Goal: Task Accomplishment & Management: Complete application form

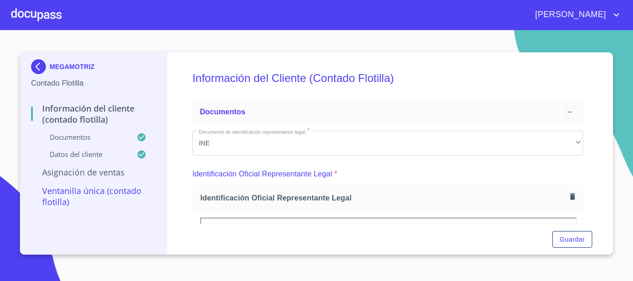
scroll to position [2648, 0]
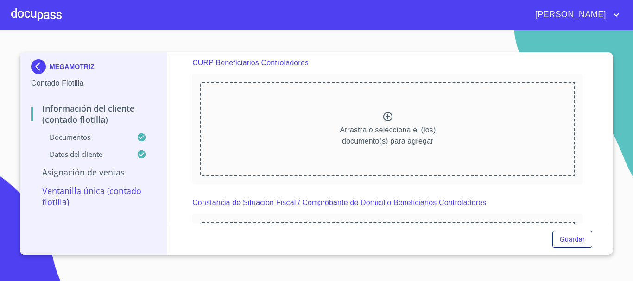
click at [28, 5] on div at bounding box center [36, 15] width 51 height 30
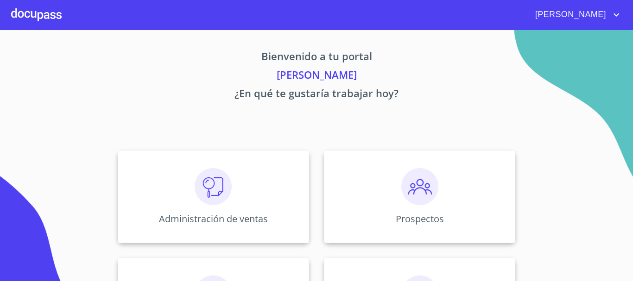
scroll to position [139, 0]
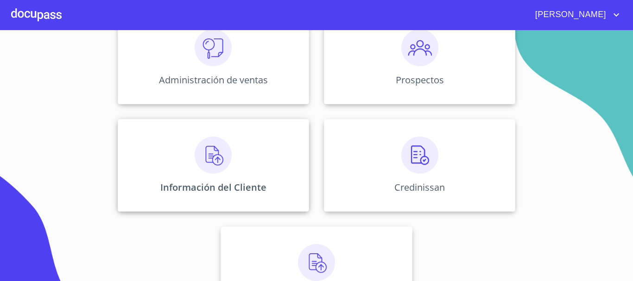
click at [218, 164] on img at bounding box center [213, 155] width 37 height 37
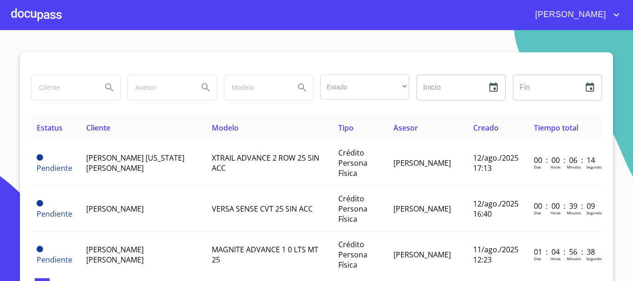
click at [69, 93] on input "search" at bounding box center [63, 87] width 63 height 25
click at [46, 19] on div at bounding box center [36, 15] width 51 height 30
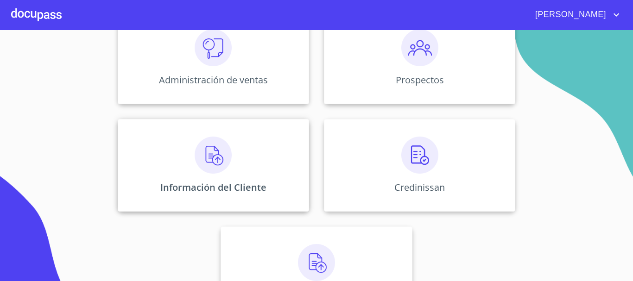
scroll to position [132, 0]
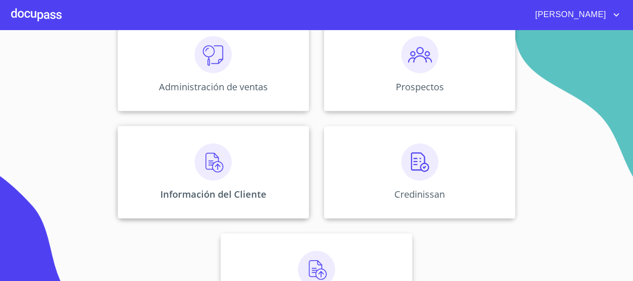
click at [195, 162] on img at bounding box center [213, 162] width 37 height 37
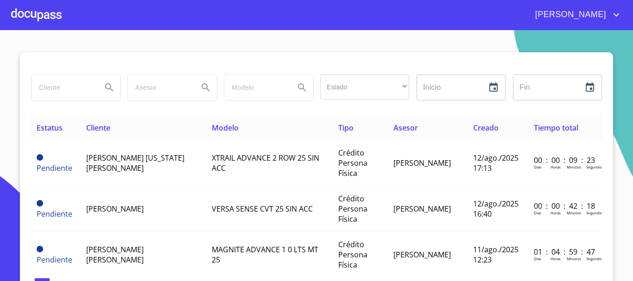
click at [68, 87] on input "search" at bounding box center [63, 87] width 63 height 25
type input "[PERSON_NAME]"
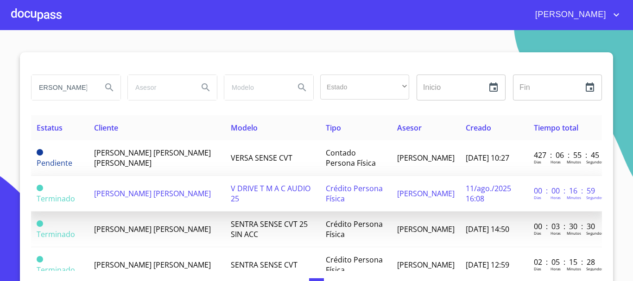
scroll to position [0, 0]
click at [138, 190] on span "[PERSON_NAME] [PERSON_NAME]" at bounding box center [152, 194] width 117 height 10
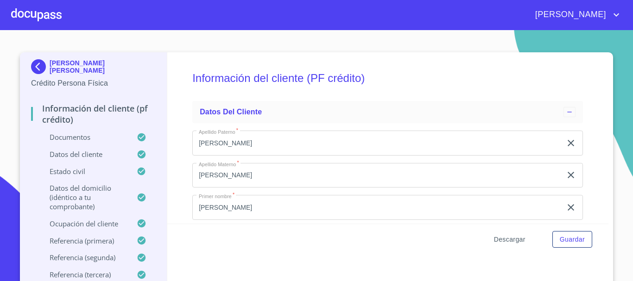
click at [512, 240] on span "Descargar" at bounding box center [510, 240] width 32 height 12
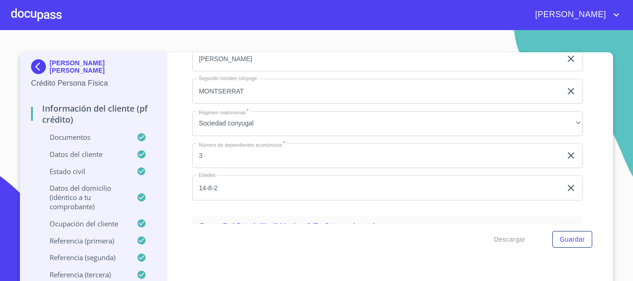
scroll to position [2503, 0]
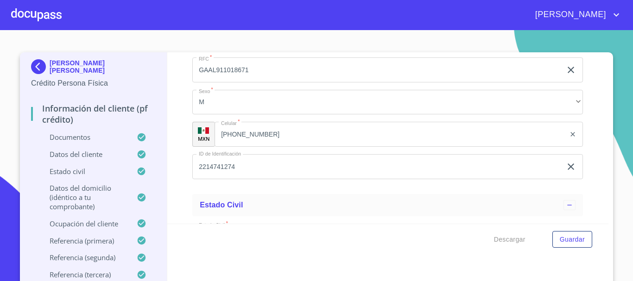
click at [568, 242] on span "Guardar" at bounding box center [572, 240] width 25 height 12
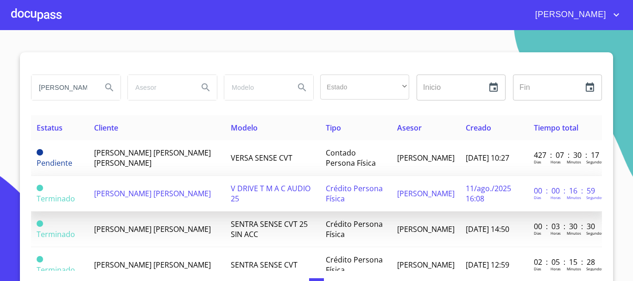
click at [152, 190] on span "[PERSON_NAME] [PERSON_NAME]" at bounding box center [152, 194] width 117 height 10
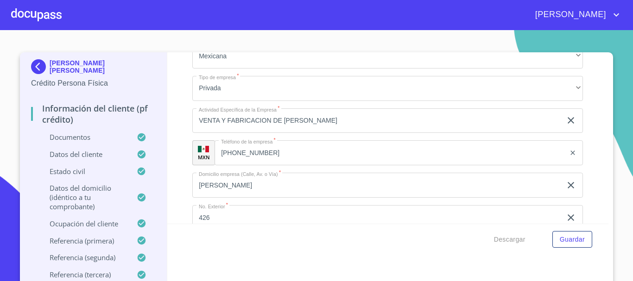
scroll to position [5616, 0]
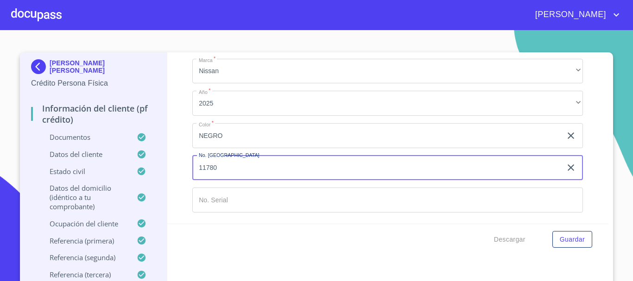
type input "11780"
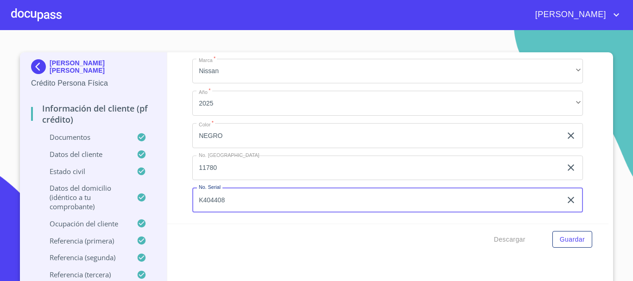
scroll to position [10, 0]
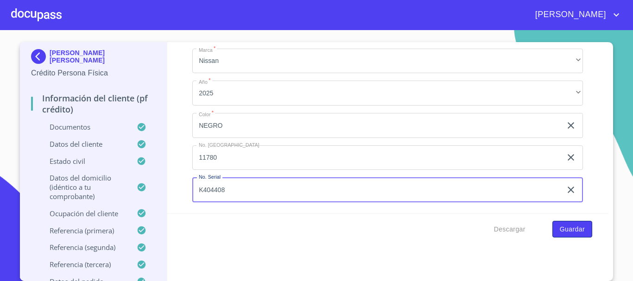
type input "K404408"
click at [566, 232] on span "Guardar" at bounding box center [572, 230] width 25 height 12
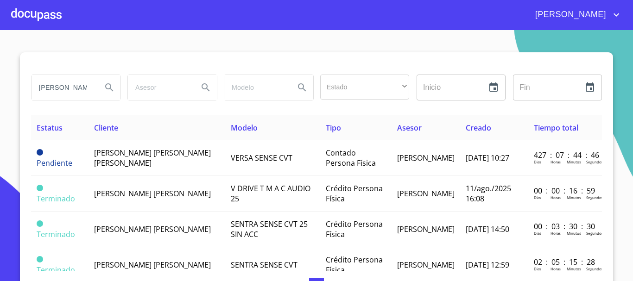
click at [45, 10] on div at bounding box center [36, 15] width 51 height 30
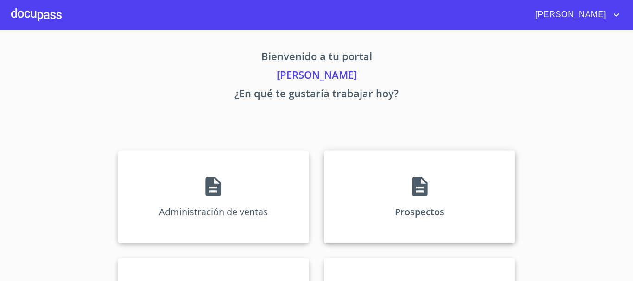
scroll to position [184, 0]
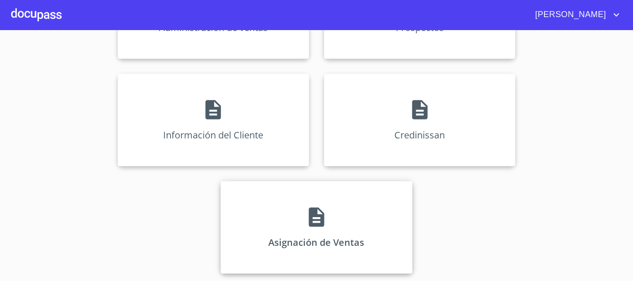
click at [306, 231] on div "Asignación de Ventas" at bounding box center [316, 227] width 191 height 93
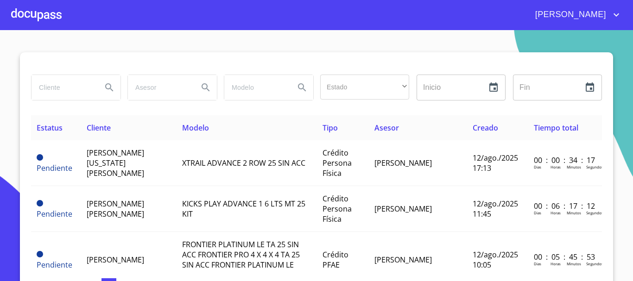
click at [86, 89] on input "search" at bounding box center [63, 87] width 63 height 25
click at [58, 95] on input "search" at bounding box center [63, 87] width 63 height 25
type input "[PERSON_NAME]"
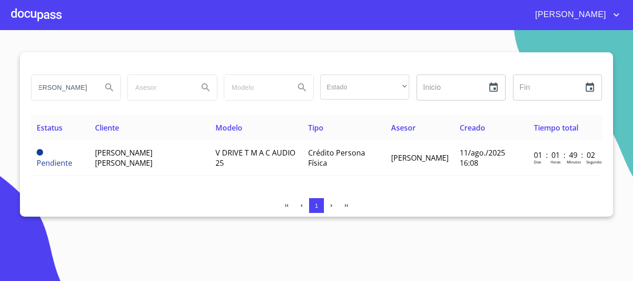
scroll to position [0, 0]
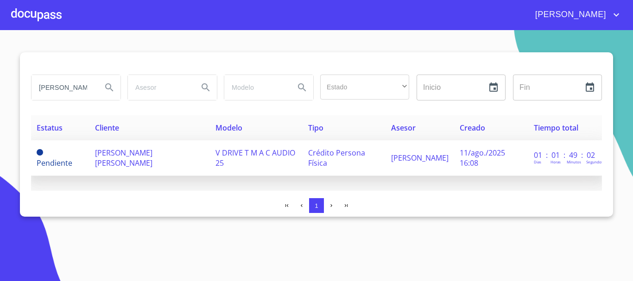
click at [100, 158] on span "[PERSON_NAME] [PERSON_NAME]" at bounding box center [123, 158] width 57 height 20
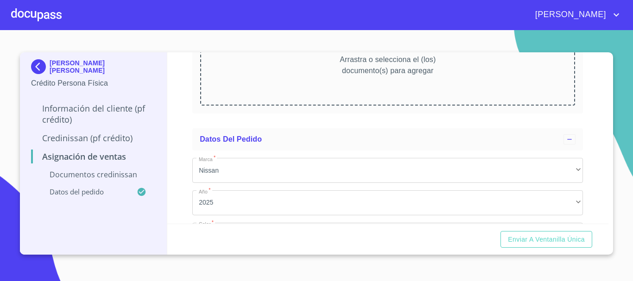
scroll to position [64, 0]
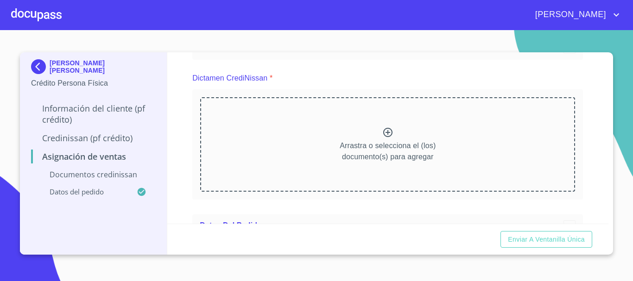
click at [384, 131] on icon at bounding box center [387, 132] width 9 height 9
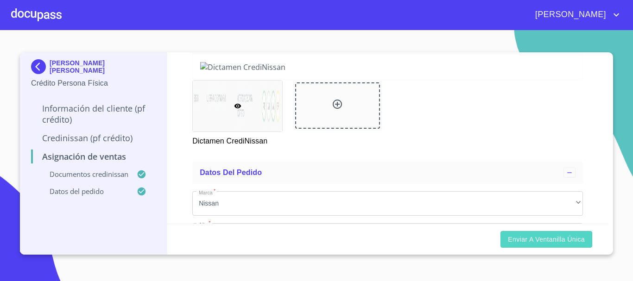
scroll to position [203, 0]
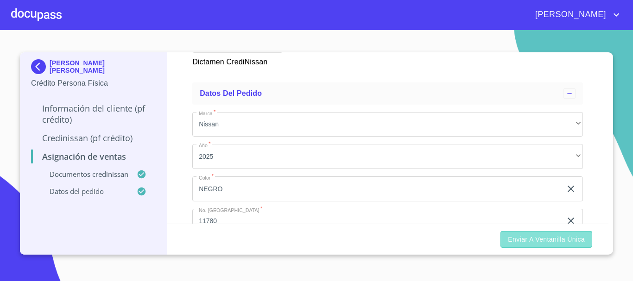
click at [534, 241] on span "Enviar a Ventanilla única" at bounding box center [546, 240] width 77 height 12
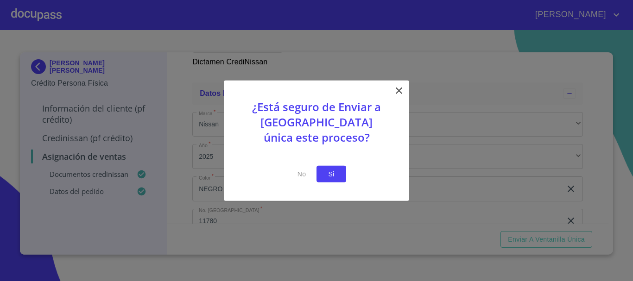
click at [331, 176] on span "Si" at bounding box center [331, 174] width 15 height 12
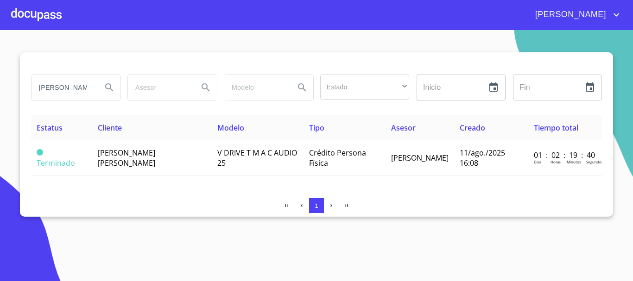
click at [27, 18] on div at bounding box center [36, 15] width 51 height 30
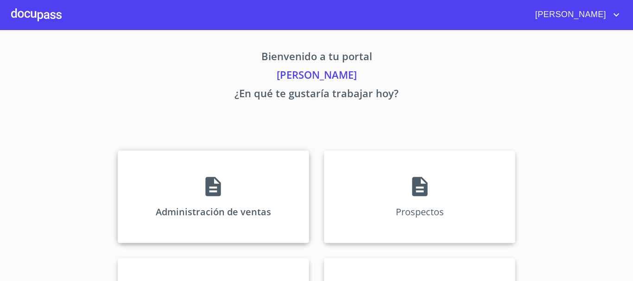
scroll to position [46, 0]
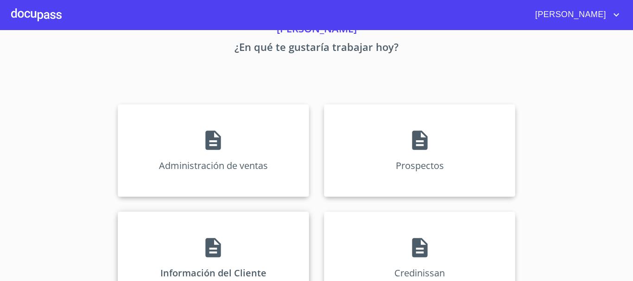
click at [209, 247] on icon at bounding box center [213, 247] width 15 height 19
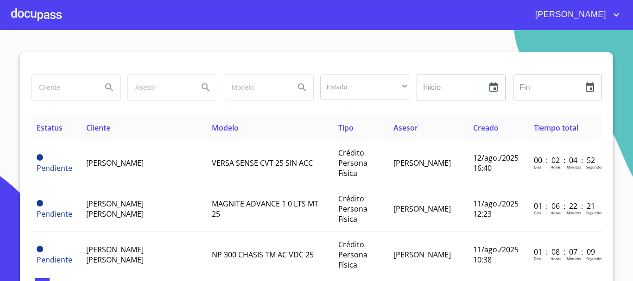
click at [71, 95] on input "search" at bounding box center [63, 87] width 63 height 25
type input "[PERSON_NAME]"
click at [104, 87] on icon "Search" at bounding box center [109, 87] width 11 height 11
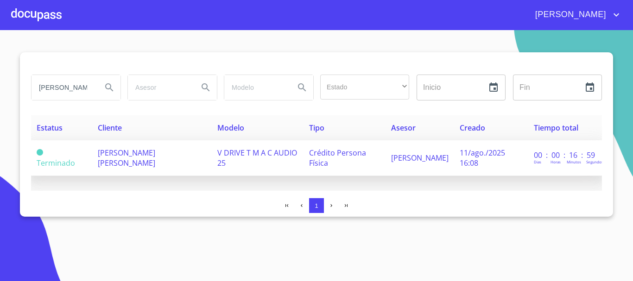
click at [138, 163] on td "[PERSON_NAME] [PERSON_NAME]" at bounding box center [152, 158] width 120 height 36
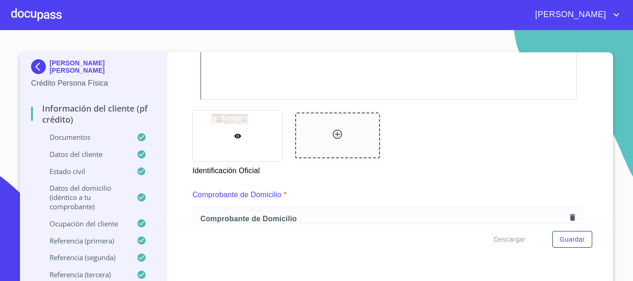
scroll to position [371, 0]
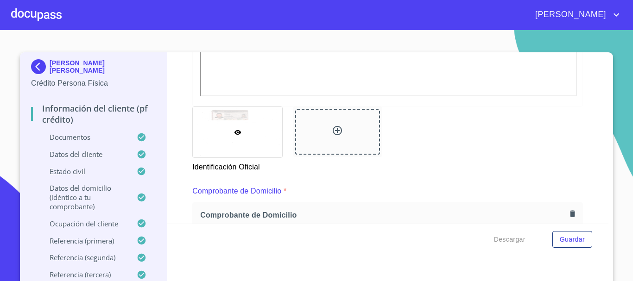
click at [332, 128] on icon at bounding box center [337, 130] width 11 height 11
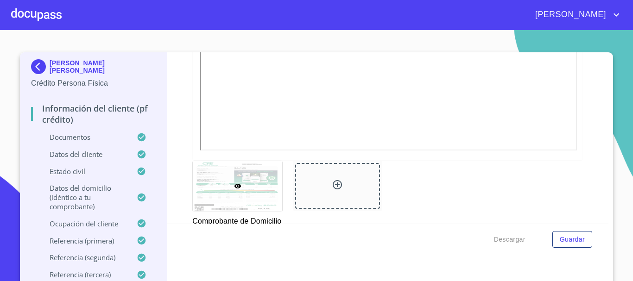
scroll to position [556, 0]
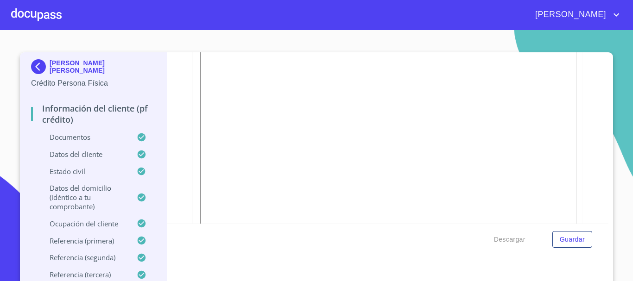
scroll to position [10, 0]
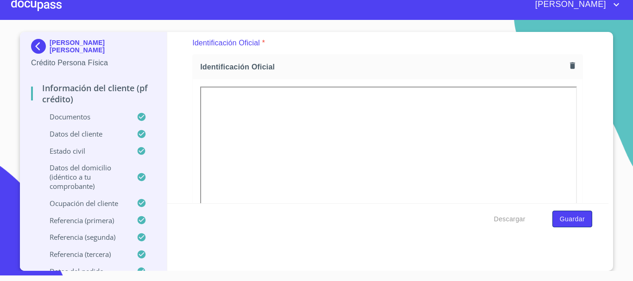
click at [562, 222] on span "Guardar" at bounding box center [572, 220] width 25 height 12
